Goal: Task Accomplishment & Management: Use online tool/utility

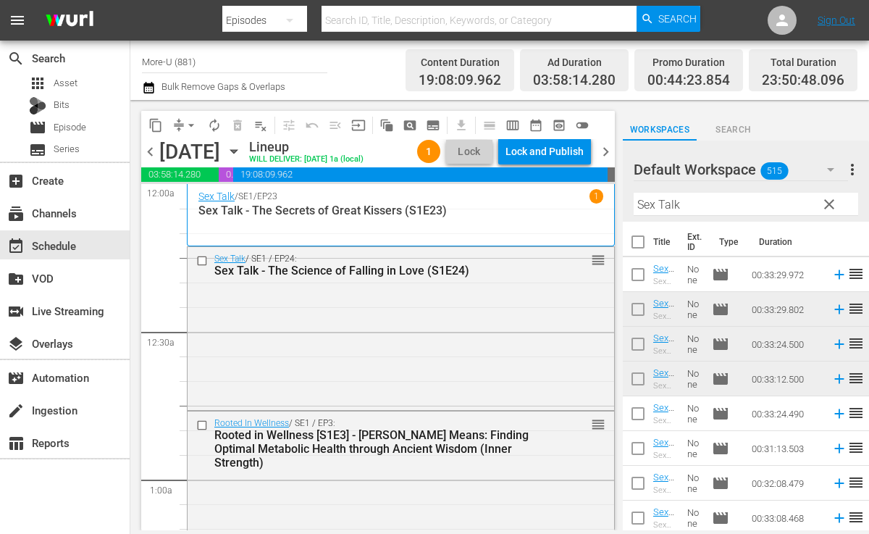
scroll to position [6763, 0]
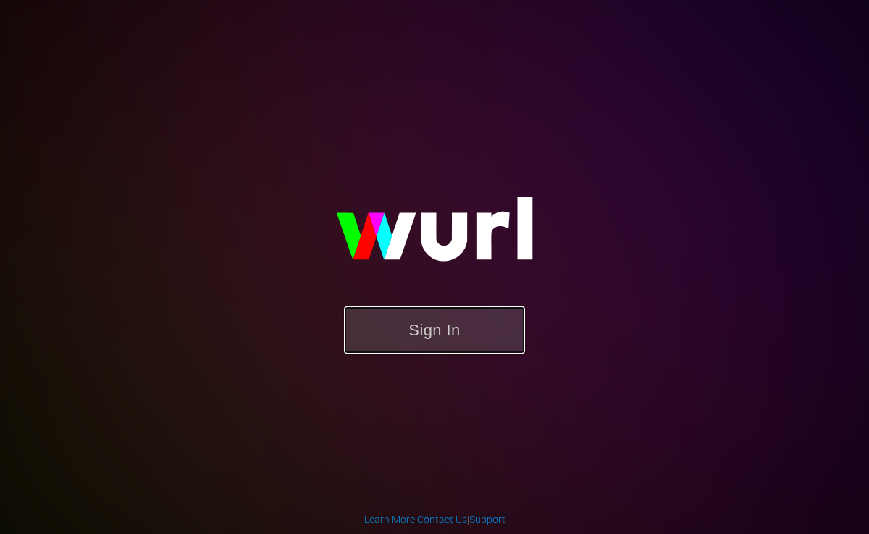
click at [435, 331] on button "Sign In" at bounding box center [434, 329] width 181 height 47
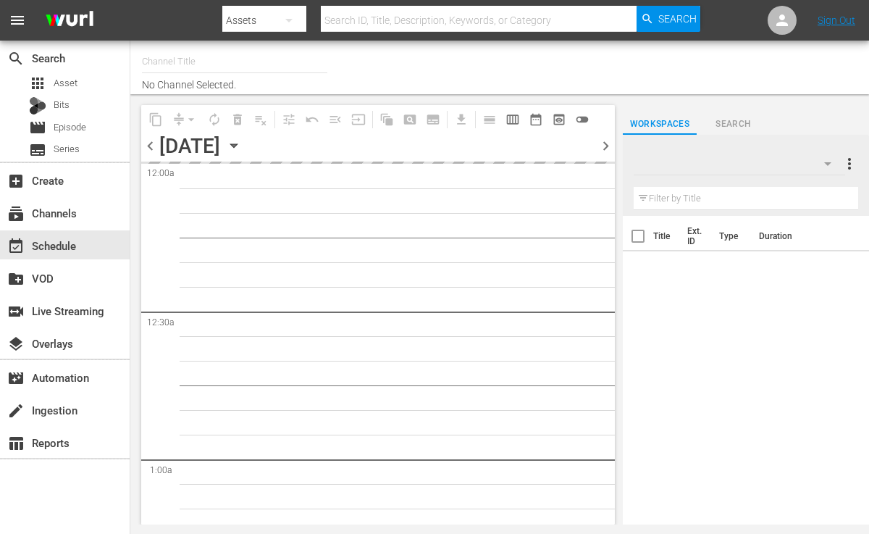
type input "More-U (881)"
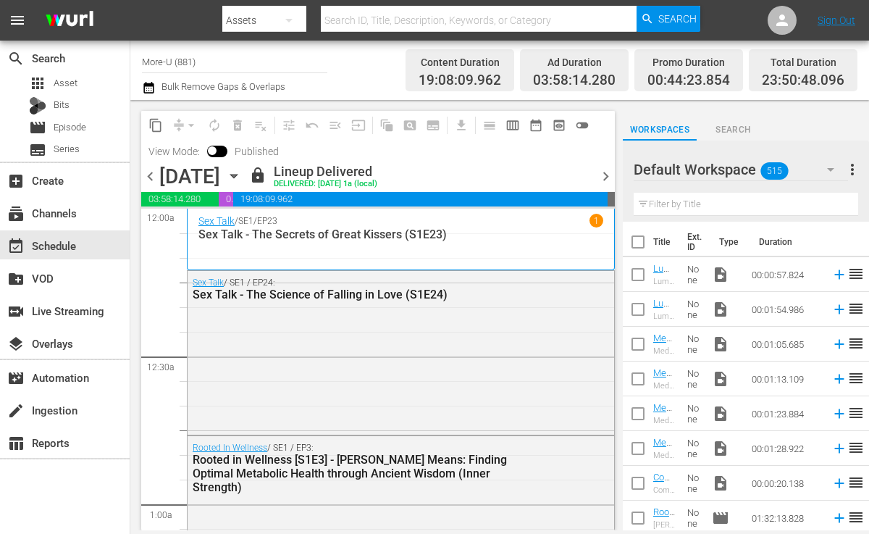
click at [603, 172] on span "chevron_right" at bounding box center [606, 176] width 18 height 18
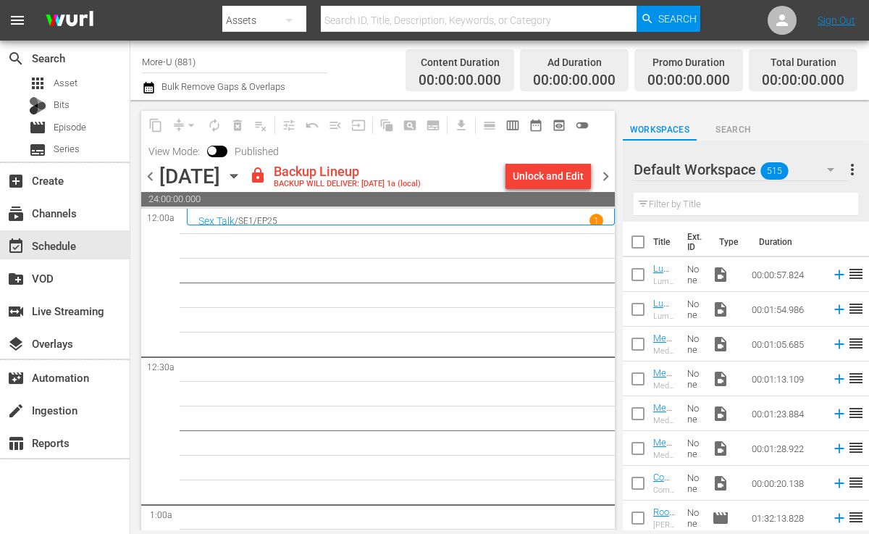
click at [557, 179] on div "Unlock and Edit" at bounding box center [548, 176] width 71 height 26
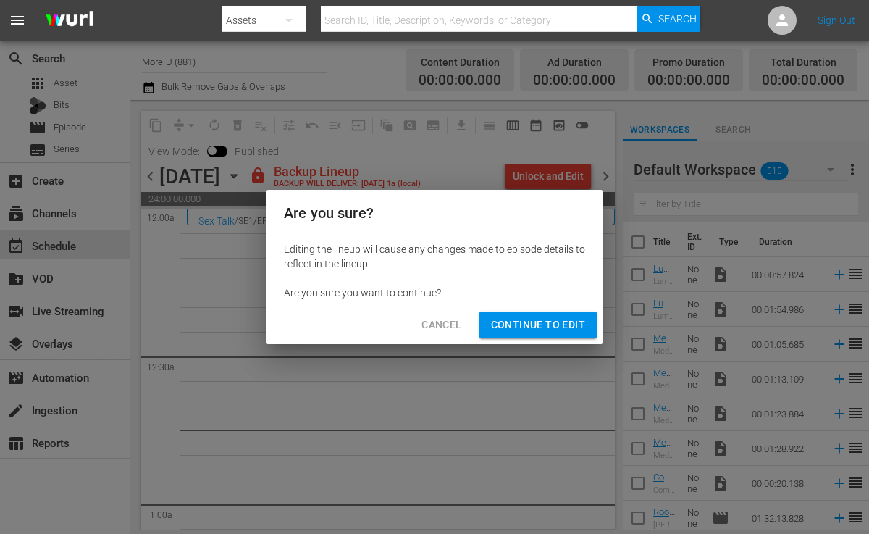
click at [551, 330] on span "Continue to Edit" at bounding box center [538, 325] width 94 height 18
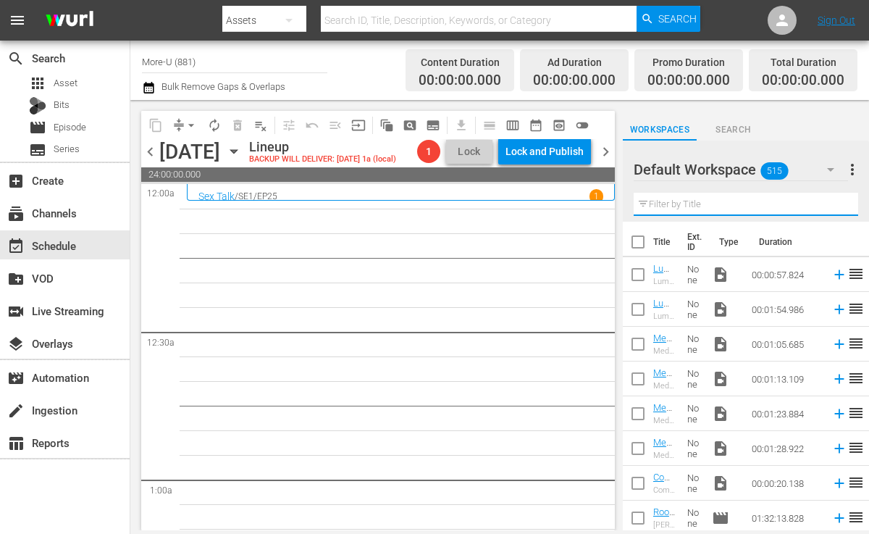
click at [665, 208] on input "text" at bounding box center [746, 204] width 225 height 23
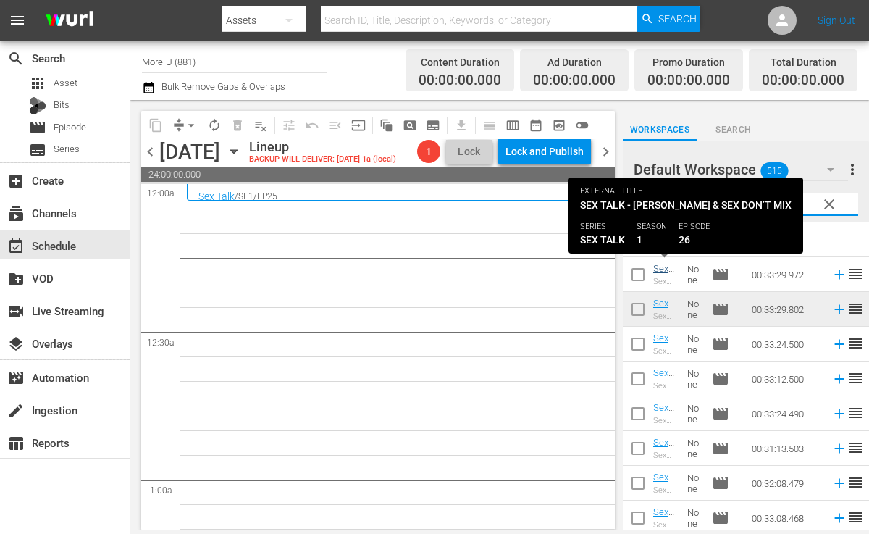
type input "Sex Talk"
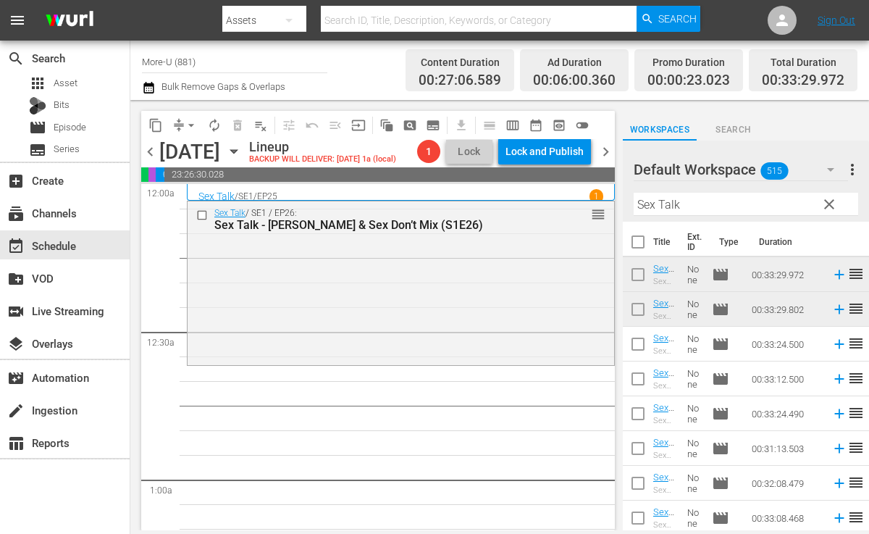
click at [837, 202] on span "clear" at bounding box center [829, 204] width 17 height 17
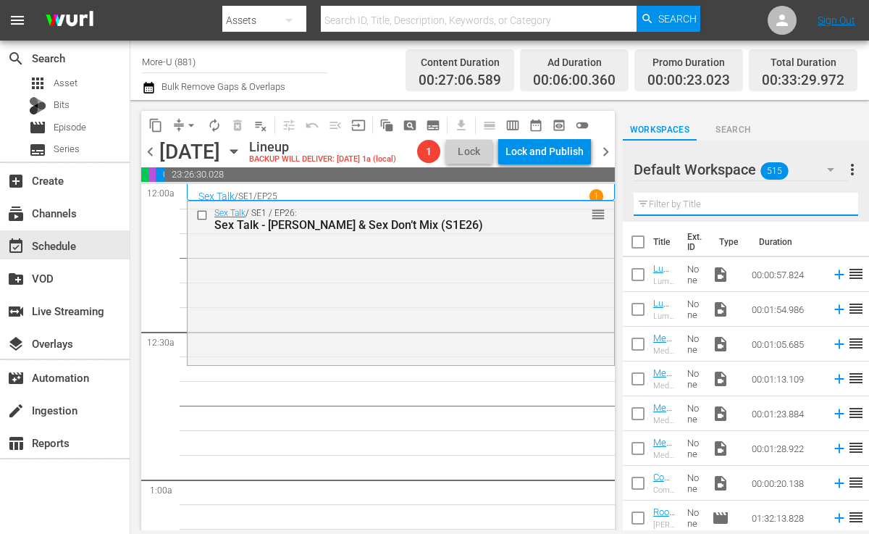
click at [669, 199] on input "text" at bounding box center [746, 204] width 225 height 23
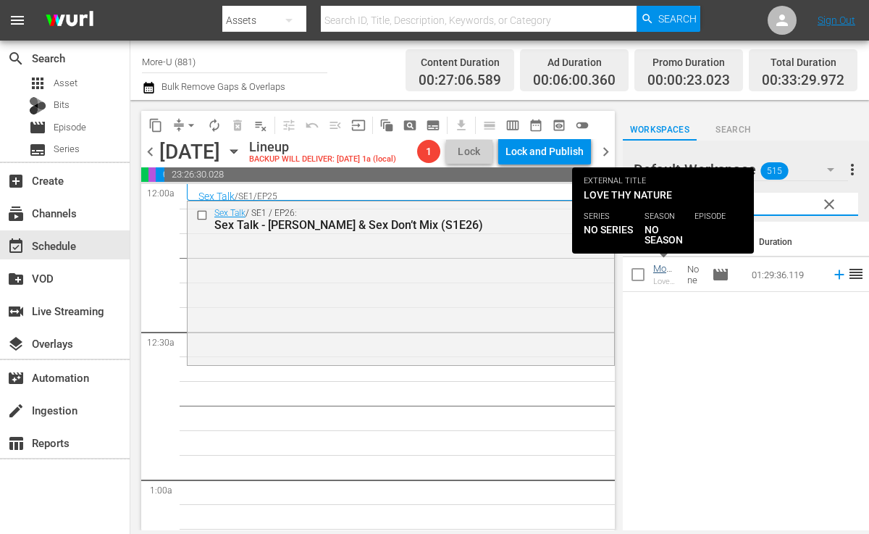
type input "Love Thy"
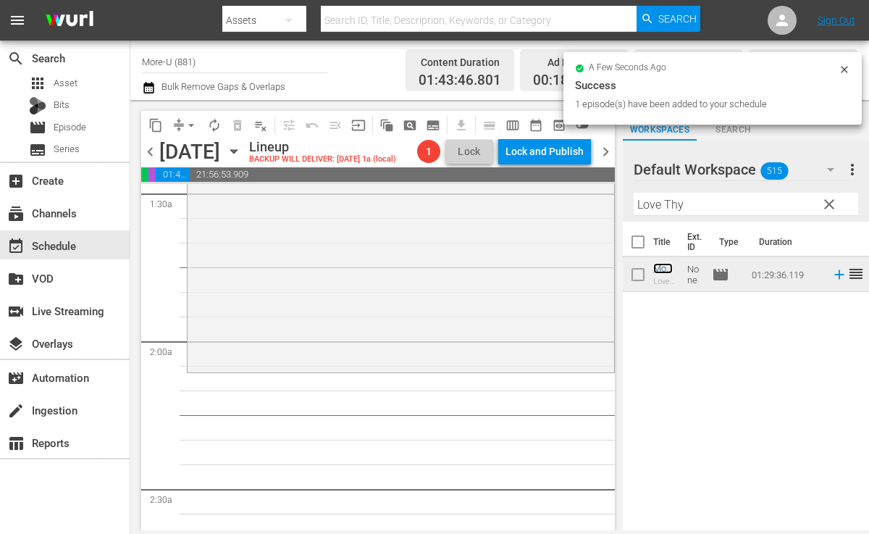
scroll to position [435, 0]
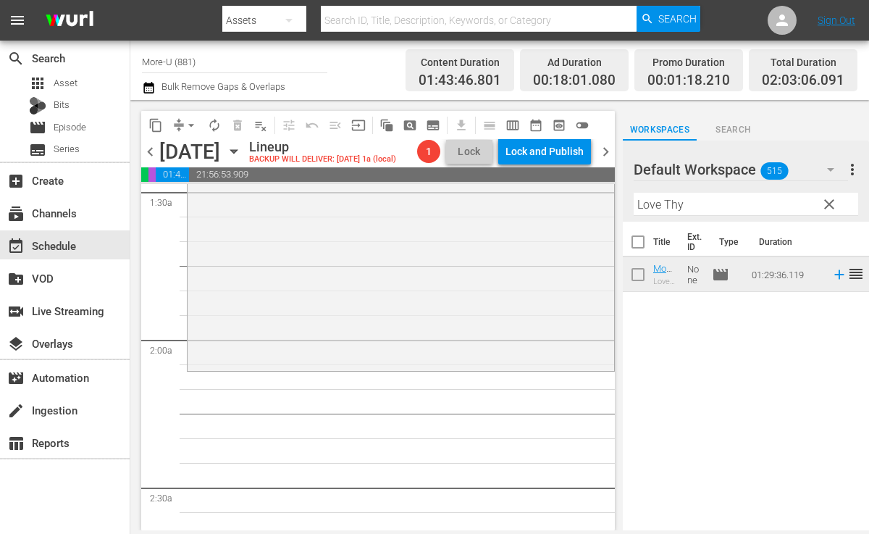
click at [831, 208] on span "clear" at bounding box center [829, 204] width 17 height 17
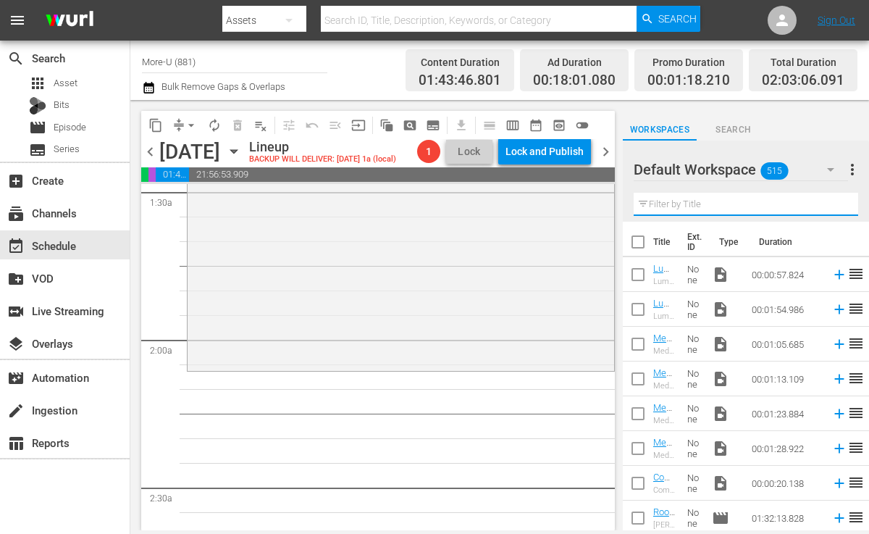
click at [761, 209] on input "text" at bounding box center [746, 204] width 225 height 23
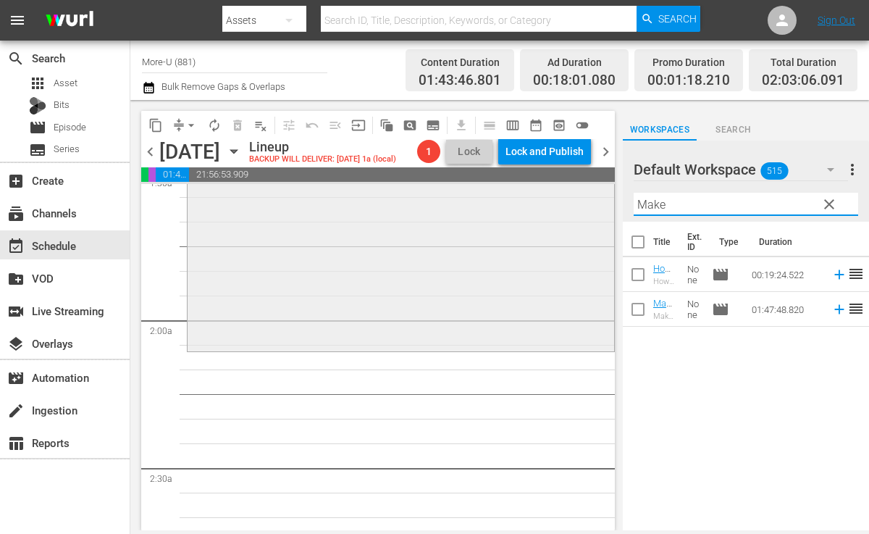
scroll to position [463, 0]
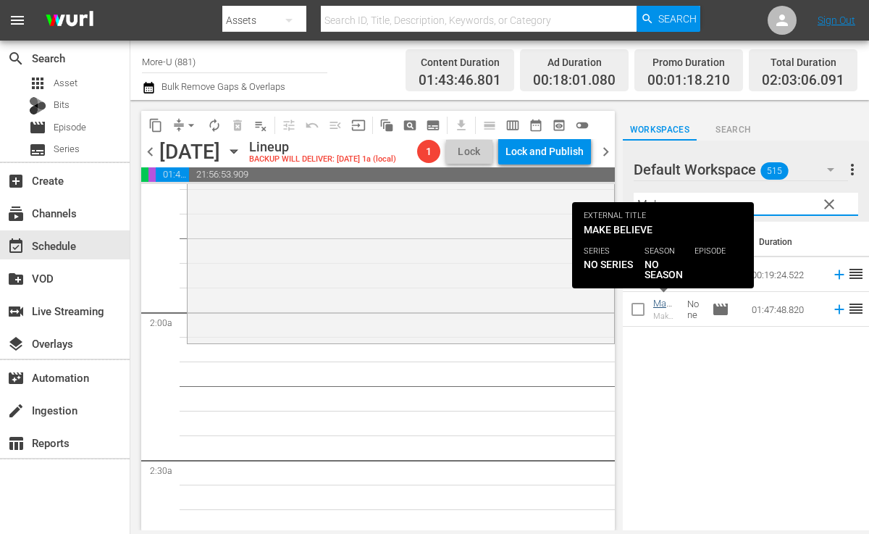
type input "Make"
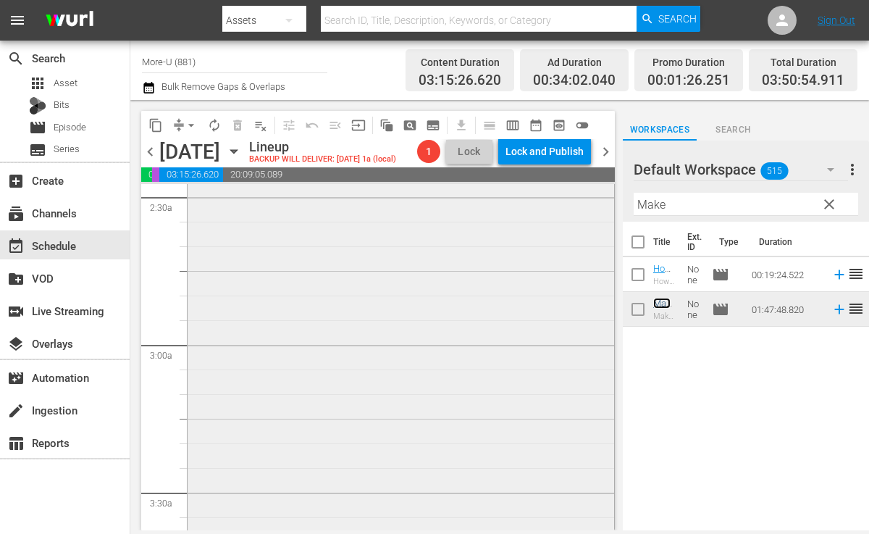
scroll to position [692, 0]
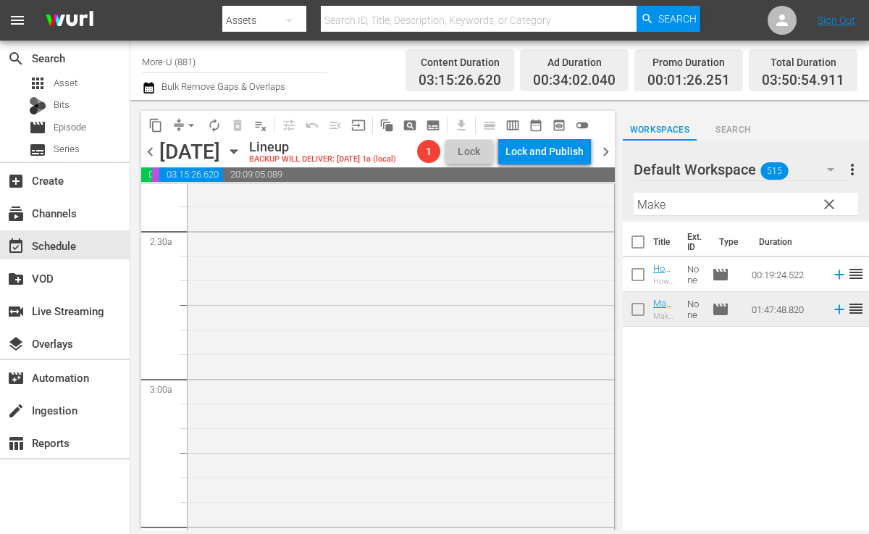
drag, startPoint x: 659, startPoint y: 301, endPoint x: 283, endPoint y: 4, distance: 479.5
click at [826, 206] on span "clear" at bounding box center [829, 204] width 17 height 17
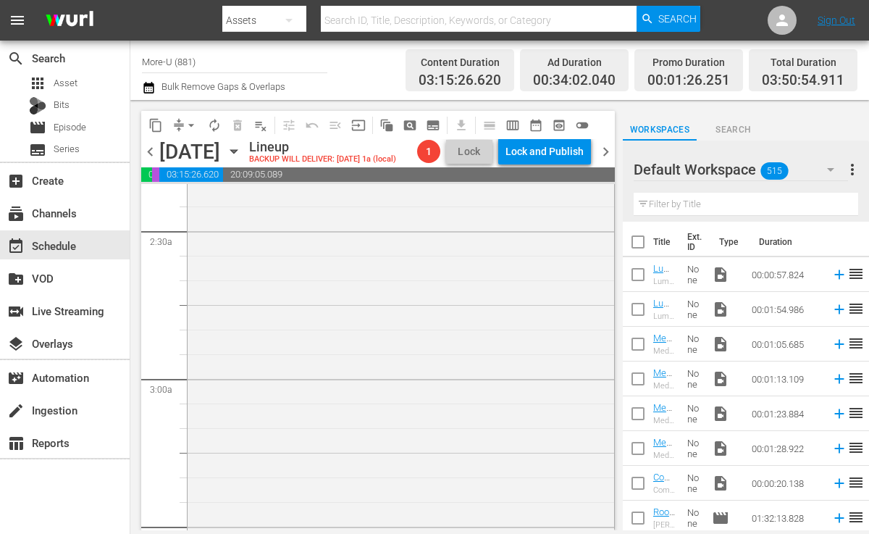
click at [699, 196] on input "text" at bounding box center [746, 204] width 225 height 23
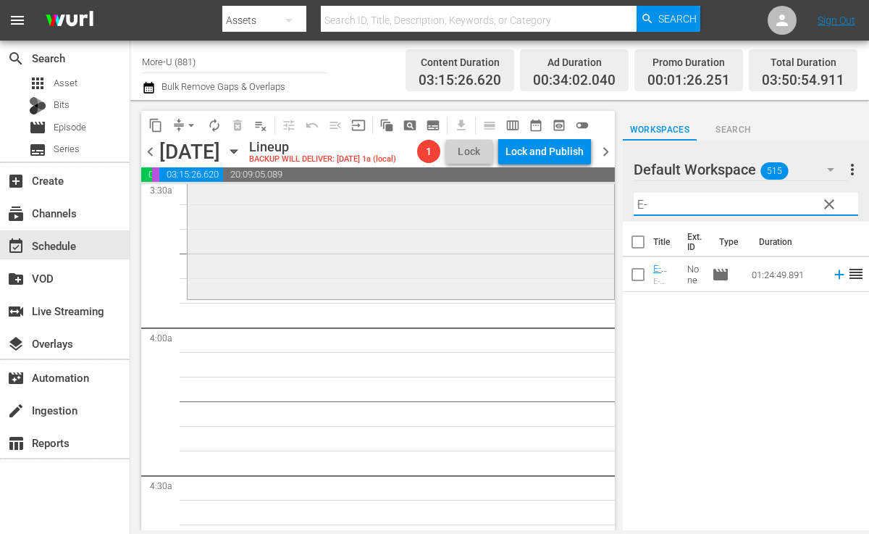
scroll to position [1053, 0]
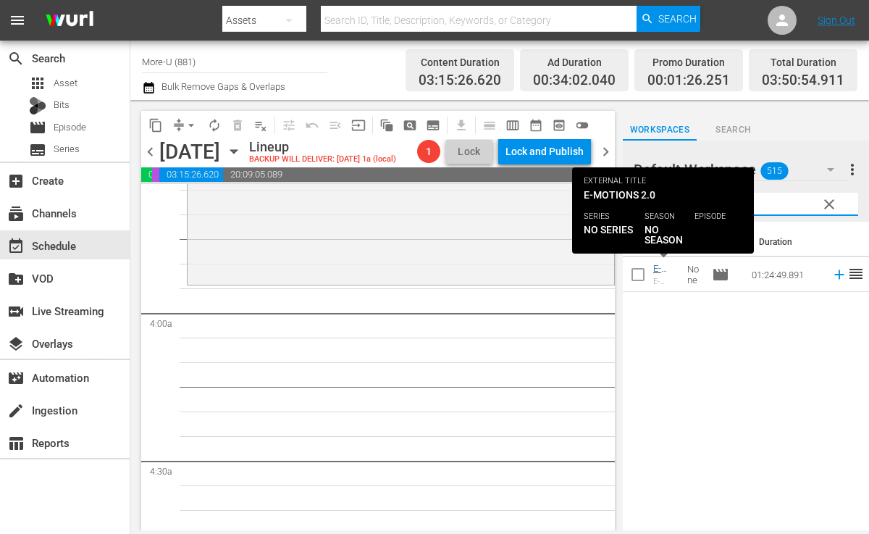
type input "E-"
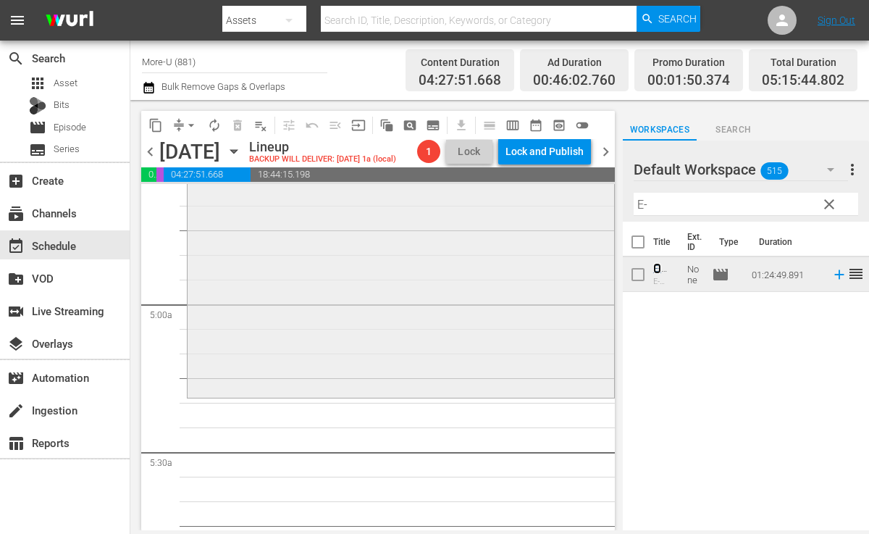
scroll to position [1373, 0]
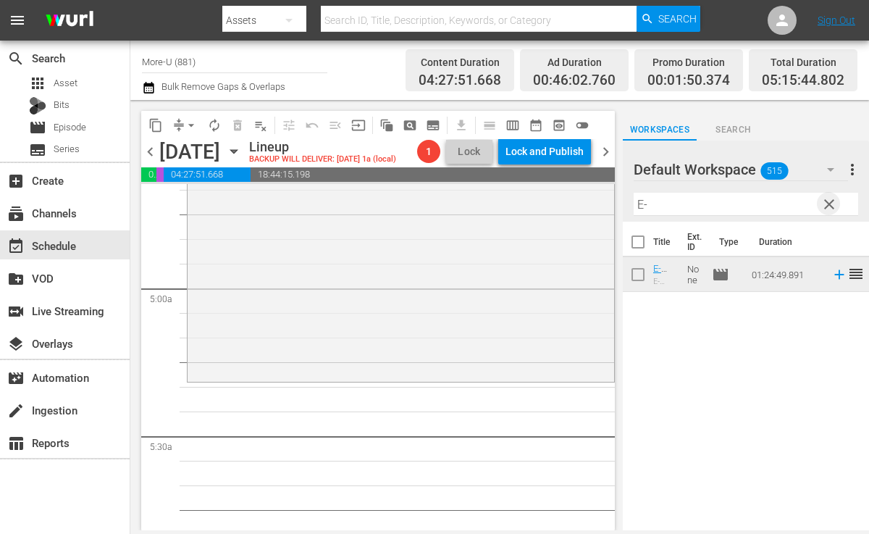
click at [832, 205] on span "clear" at bounding box center [829, 204] width 17 height 17
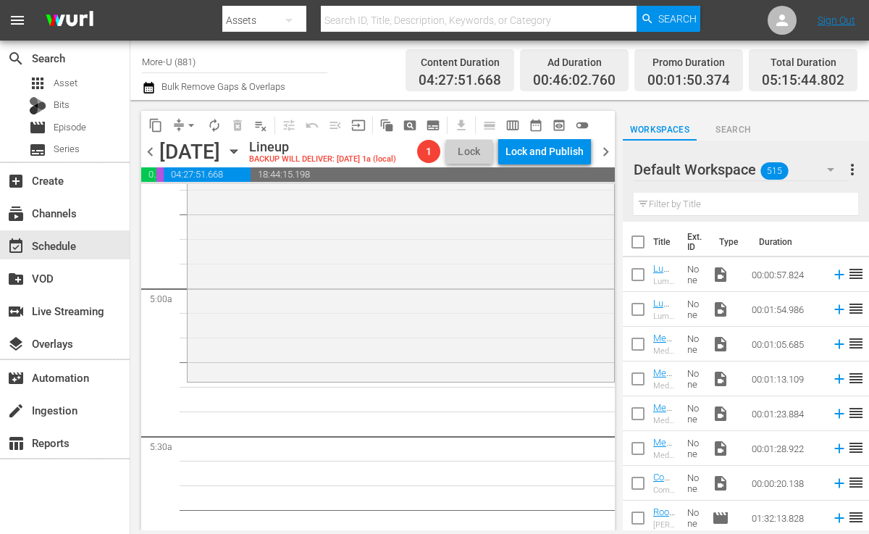
click at [733, 200] on input "text" at bounding box center [746, 204] width 225 height 23
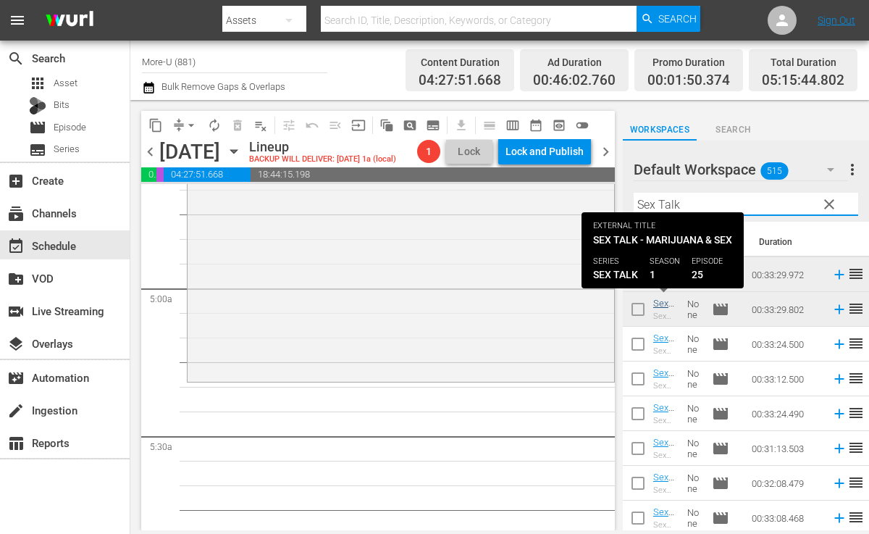
type input "Sex Talk"
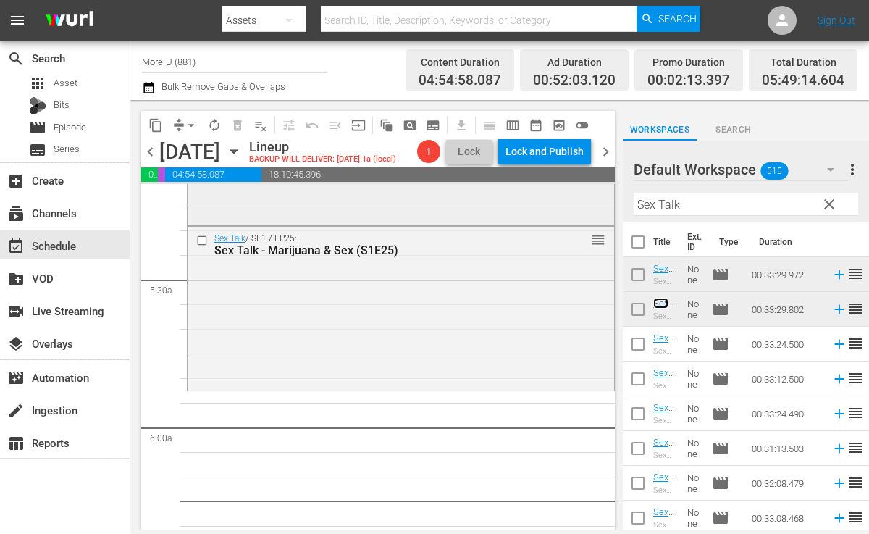
scroll to position [1531, 0]
